Goal: Task Accomplishment & Management: Use online tool/utility

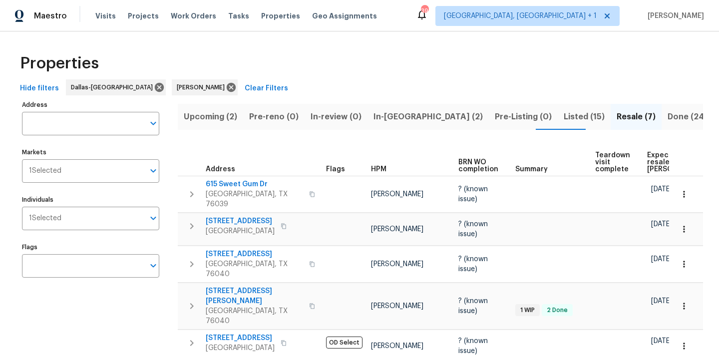
click at [375, 120] on span "In-reno (2)" at bounding box center [428, 117] width 109 height 14
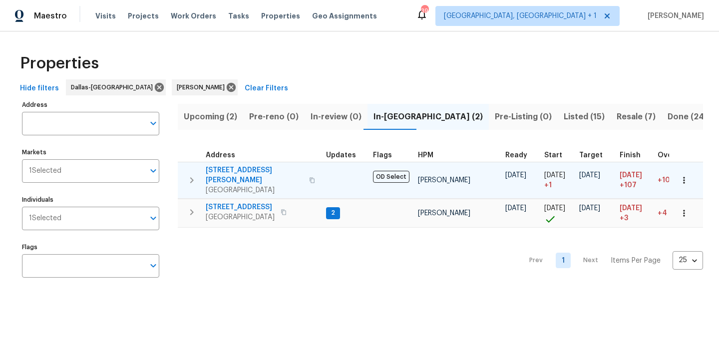
click at [244, 172] on span "2334 Hill N Dale Dr" at bounding box center [254, 175] width 97 height 20
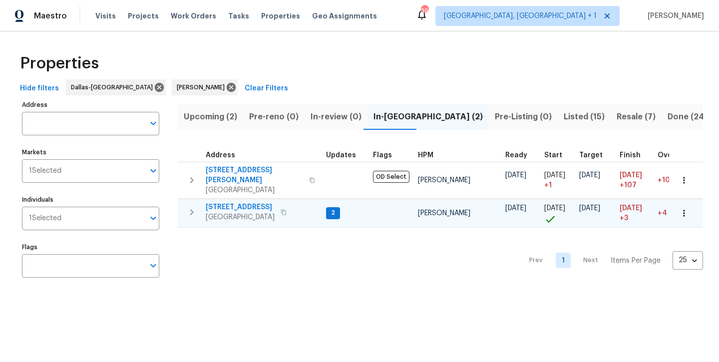
click at [243, 203] on span "[STREET_ADDRESS]" at bounding box center [240, 207] width 69 height 10
click at [564, 117] on span "Listed (15)" at bounding box center [584, 117] width 41 height 14
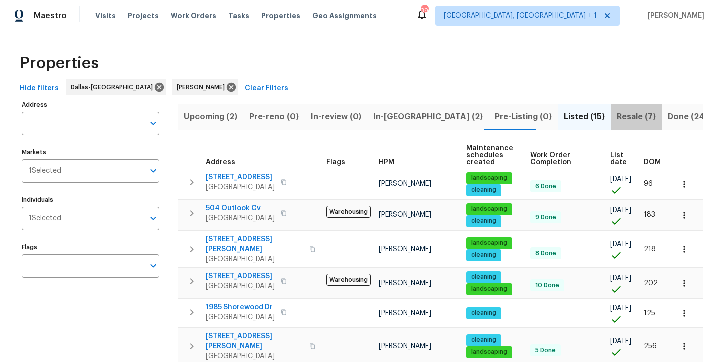
click at [617, 123] on span "Resale (7)" at bounding box center [636, 117] width 39 height 14
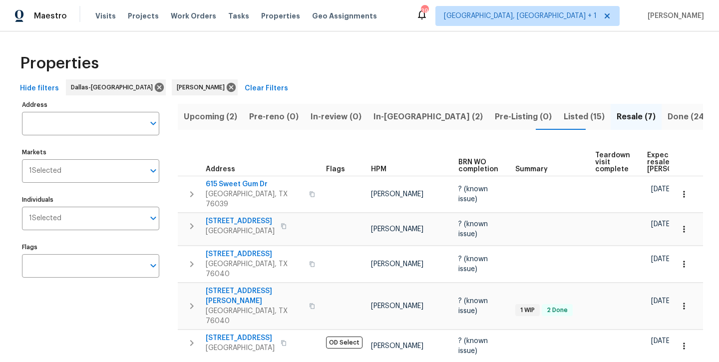
click at [564, 121] on span "Listed (15)" at bounding box center [584, 117] width 41 height 14
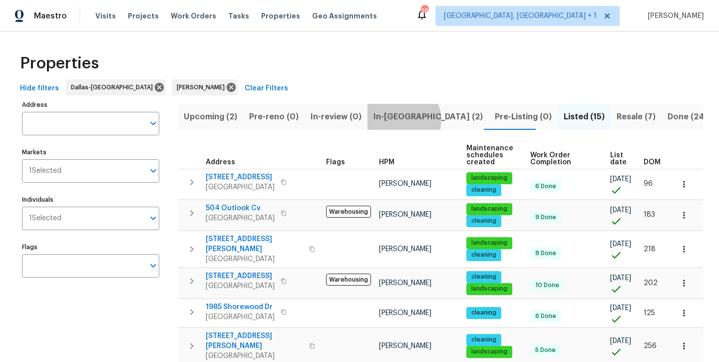
click at [399, 119] on span "In-[GEOGRAPHIC_DATA] (2)" at bounding box center [428, 117] width 109 height 14
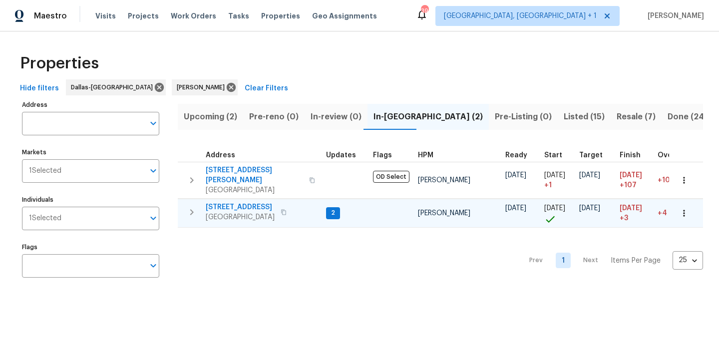
click at [234, 202] on span "[STREET_ADDRESS]" at bounding box center [240, 207] width 69 height 10
click at [227, 202] on span "[STREET_ADDRESS]" at bounding box center [240, 207] width 69 height 10
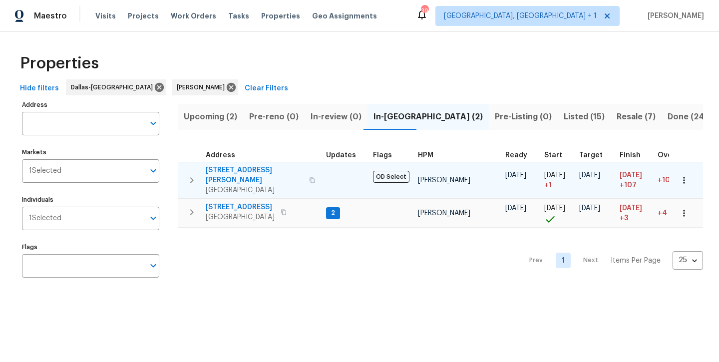
click at [253, 172] on span "[STREET_ADDRESS][PERSON_NAME]" at bounding box center [254, 175] width 97 height 20
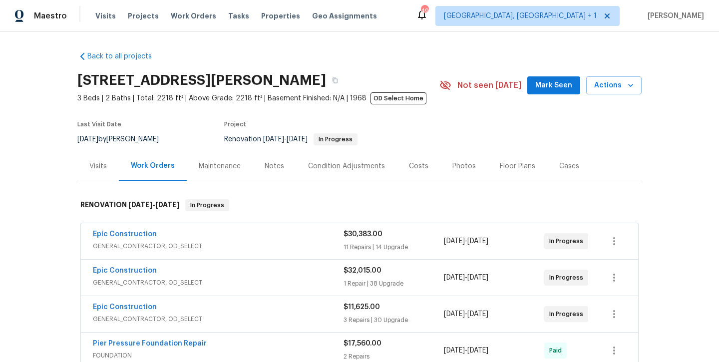
click at [559, 85] on span "Mark Seen" at bounding box center [554, 85] width 37 height 12
click at [277, 163] on div "Notes" at bounding box center [274, 166] width 19 height 10
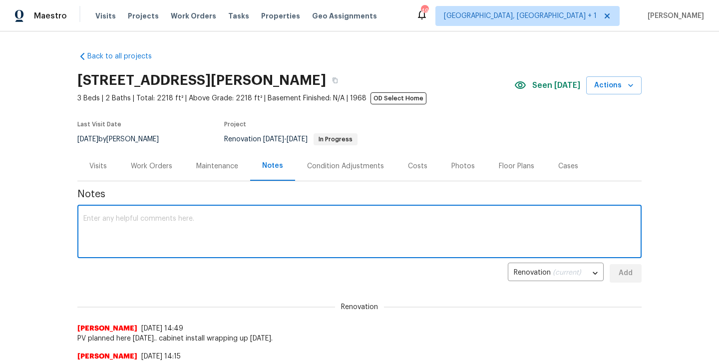
click at [297, 233] on textarea at bounding box center [359, 232] width 553 height 35
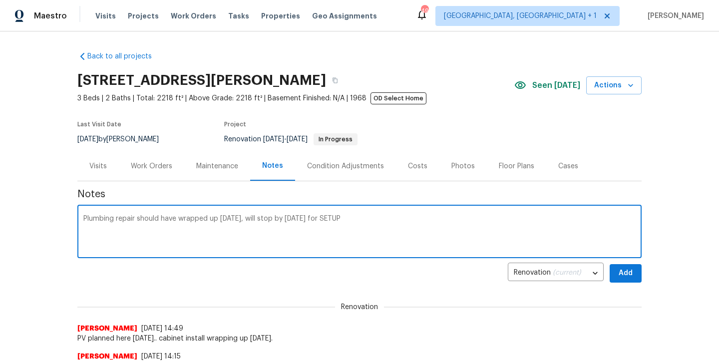
type textarea "Plumbing repair should have wrapped up [DATE], will stop by [DATE] for SETUP"
click at [624, 268] on span "Add" at bounding box center [626, 273] width 16 height 12
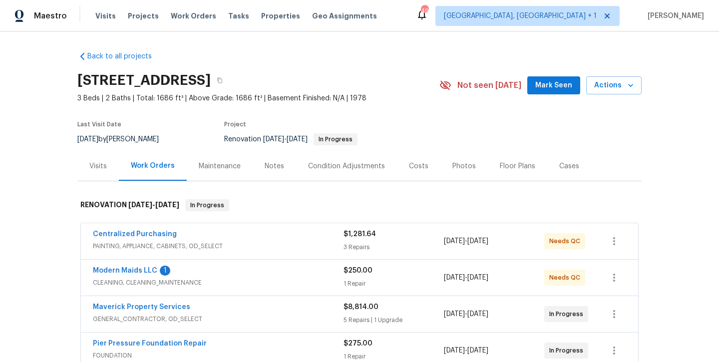
click at [543, 92] on button "Mark Seen" at bounding box center [554, 85] width 53 height 18
click at [277, 167] on div "Notes" at bounding box center [274, 166] width 19 height 10
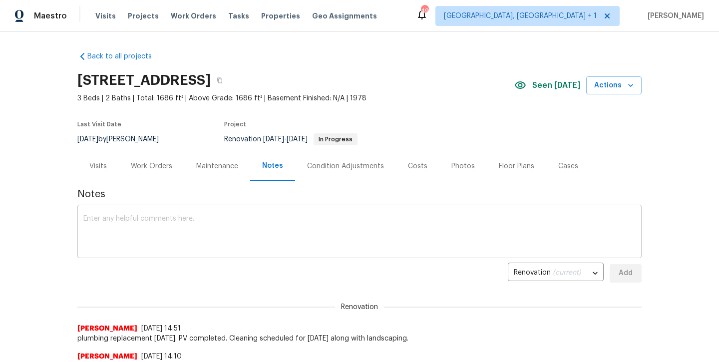
click at [270, 225] on textarea at bounding box center [359, 232] width 553 height 35
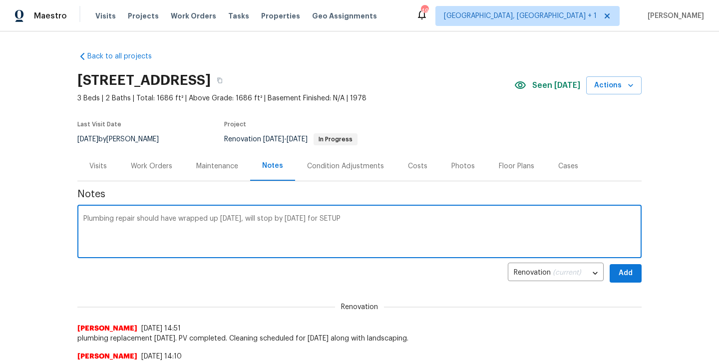
type textarea "Plumbing repair should have wrapped up today, will stop by tomorrow for SETUP"
click at [618, 274] on button "Add" at bounding box center [626, 273] width 32 height 18
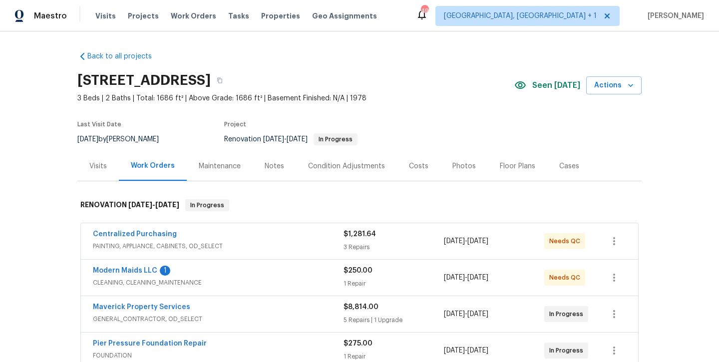
click at [280, 171] on div "Notes" at bounding box center [274, 166] width 19 height 10
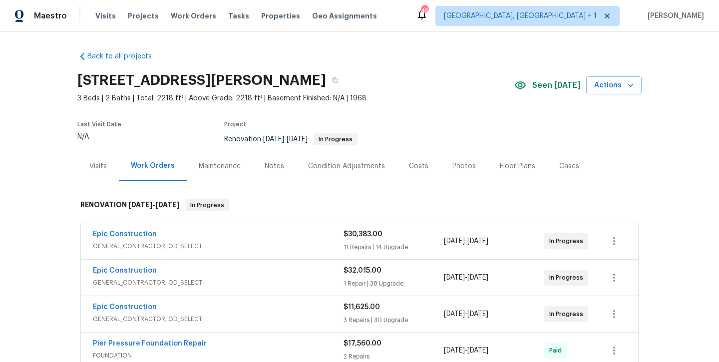
click at [271, 167] on div "Notes" at bounding box center [274, 166] width 19 height 10
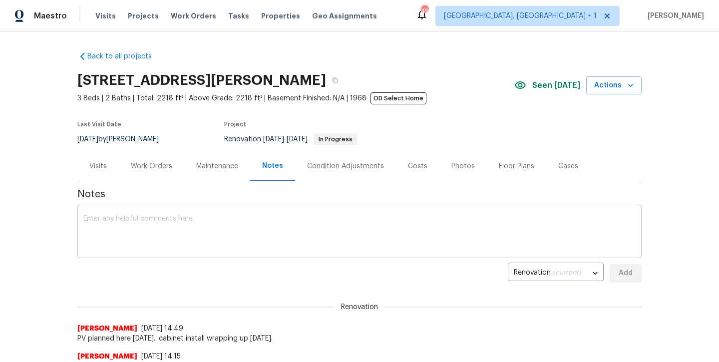
click at [228, 254] on div "x ​" at bounding box center [359, 232] width 565 height 51
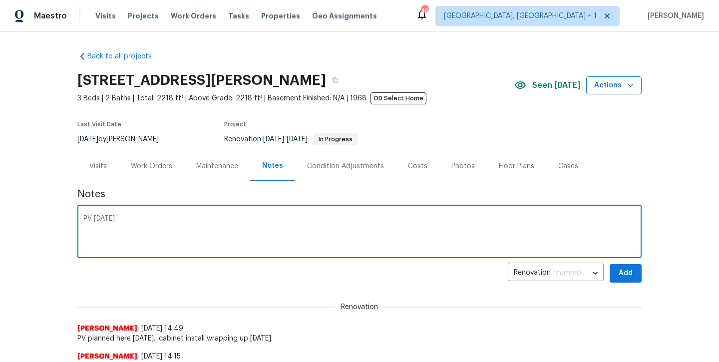
type textarea "PV tomorrow"
click at [600, 86] on span "Actions" at bounding box center [614, 85] width 39 height 12
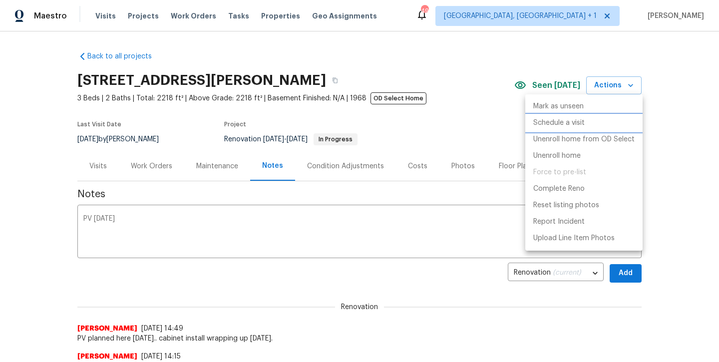
click at [551, 122] on p "Schedule a visit" at bounding box center [559, 123] width 51 height 10
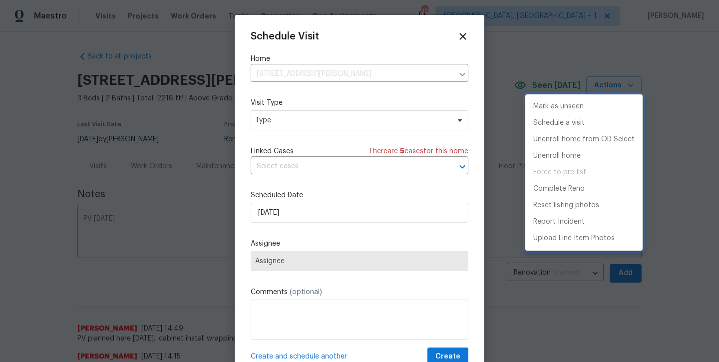
click at [342, 120] on div at bounding box center [359, 181] width 719 height 362
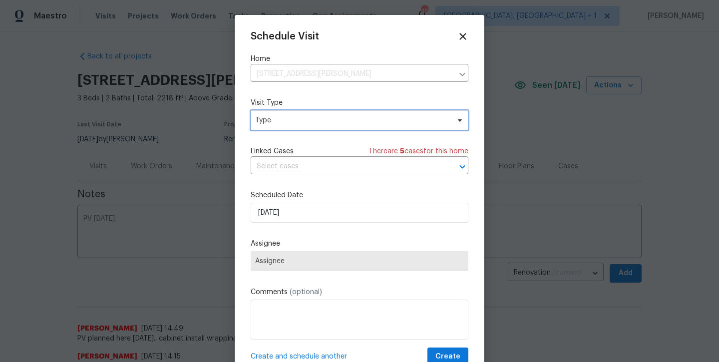
click at [336, 124] on span "Type" at bounding box center [352, 120] width 194 height 10
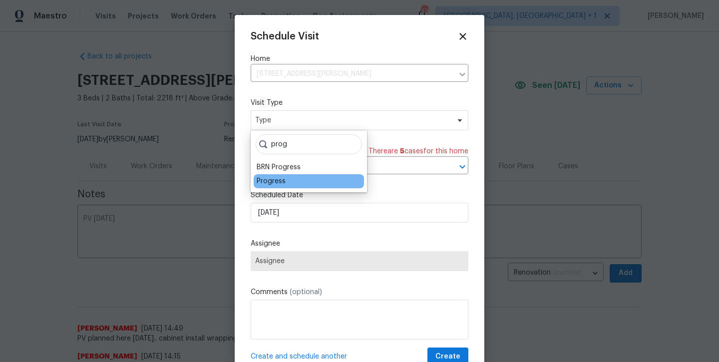
type input "prog"
click at [280, 185] on div "Progress" at bounding box center [271, 181] width 29 height 10
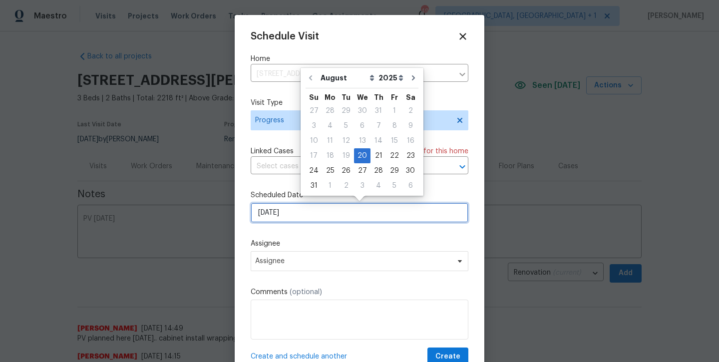
click at [315, 210] on input "8/20/2025" at bounding box center [360, 213] width 218 height 20
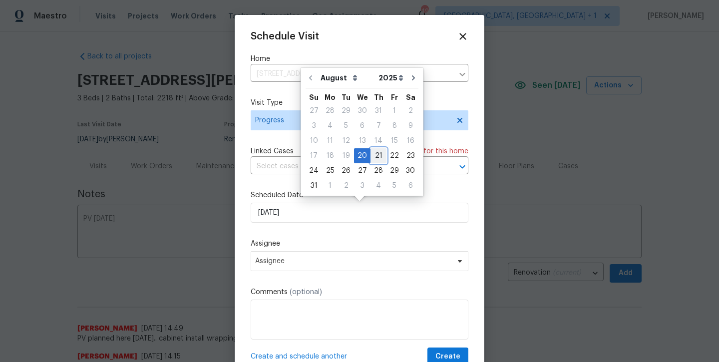
click at [379, 158] on div "21" at bounding box center [379, 156] width 16 height 14
type input "8/21/2025"
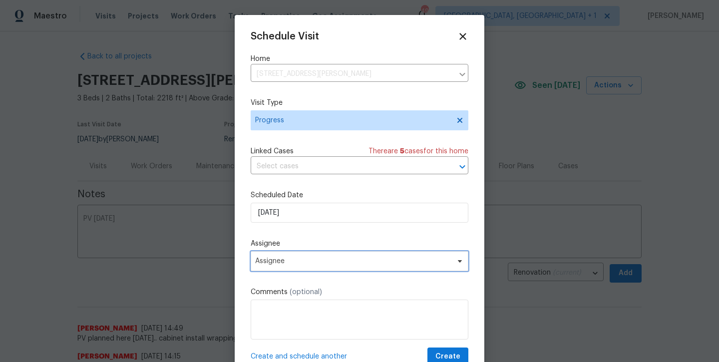
click at [383, 263] on span "Assignee" at bounding box center [353, 261] width 196 height 8
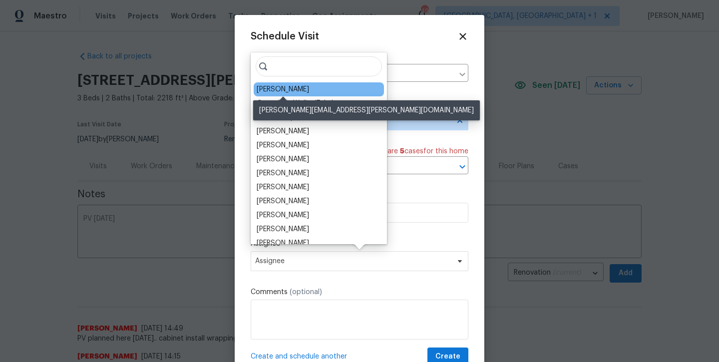
click at [291, 90] on div "[PERSON_NAME]" at bounding box center [283, 89] width 52 height 10
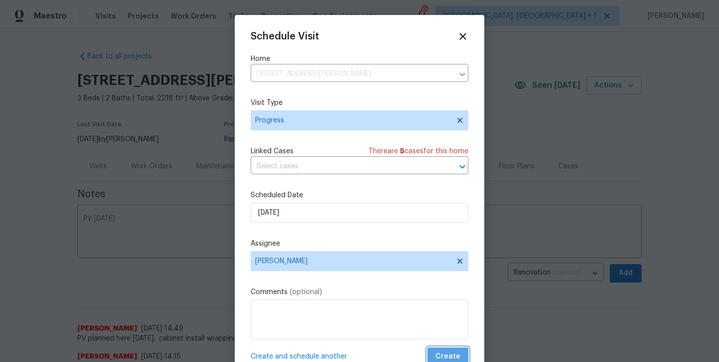
click at [451, 356] on span "Create" at bounding box center [448, 357] width 25 height 12
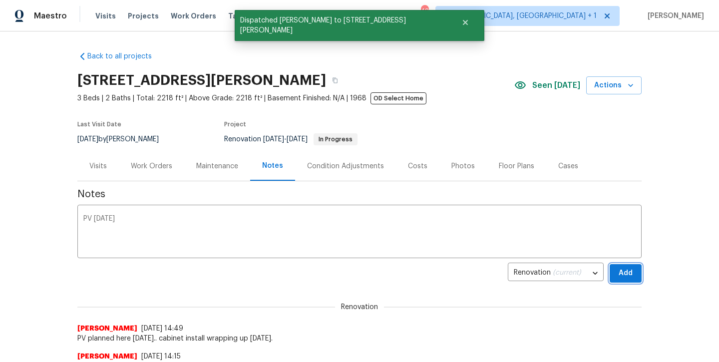
click at [619, 271] on span "Add" at bounding box center [626, 273] width 16 height 12
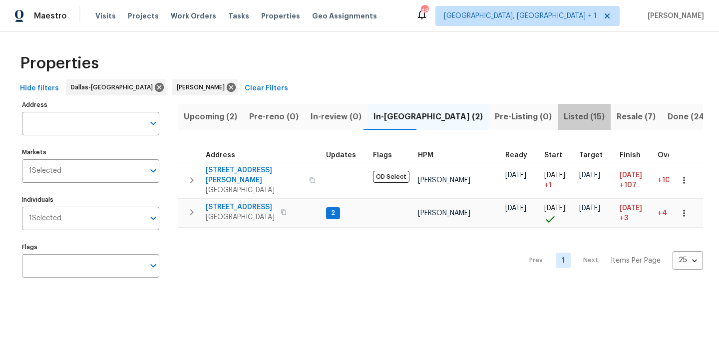
click span "Listed (15)"
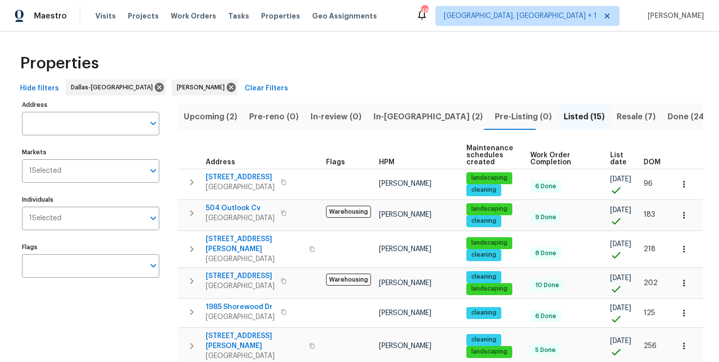
click span "Resale (7)"
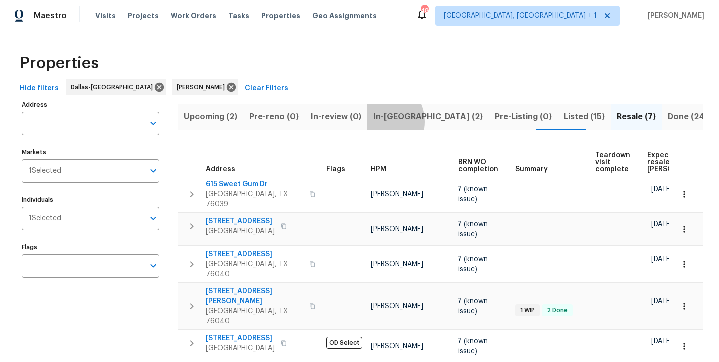
click at [376, 121] on span "In-[GEOGRAPHIC_DATA] (2)" at bounding box center [428, 117] width 109 height 14
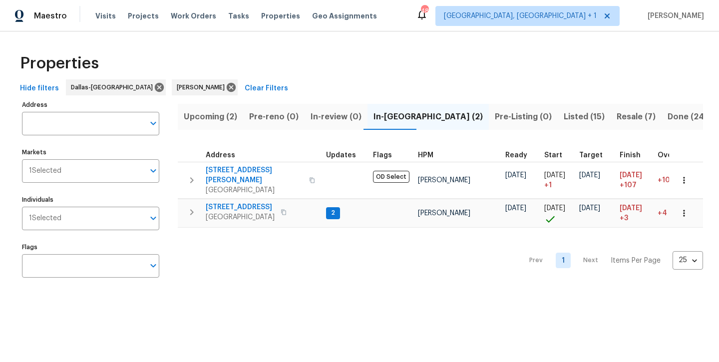
click at [225, 121] on span "Upcoming (2)" at bounding box center [210, 117] width 53 height 14
